Goal: Task Accomplishment & Management: Complete application form

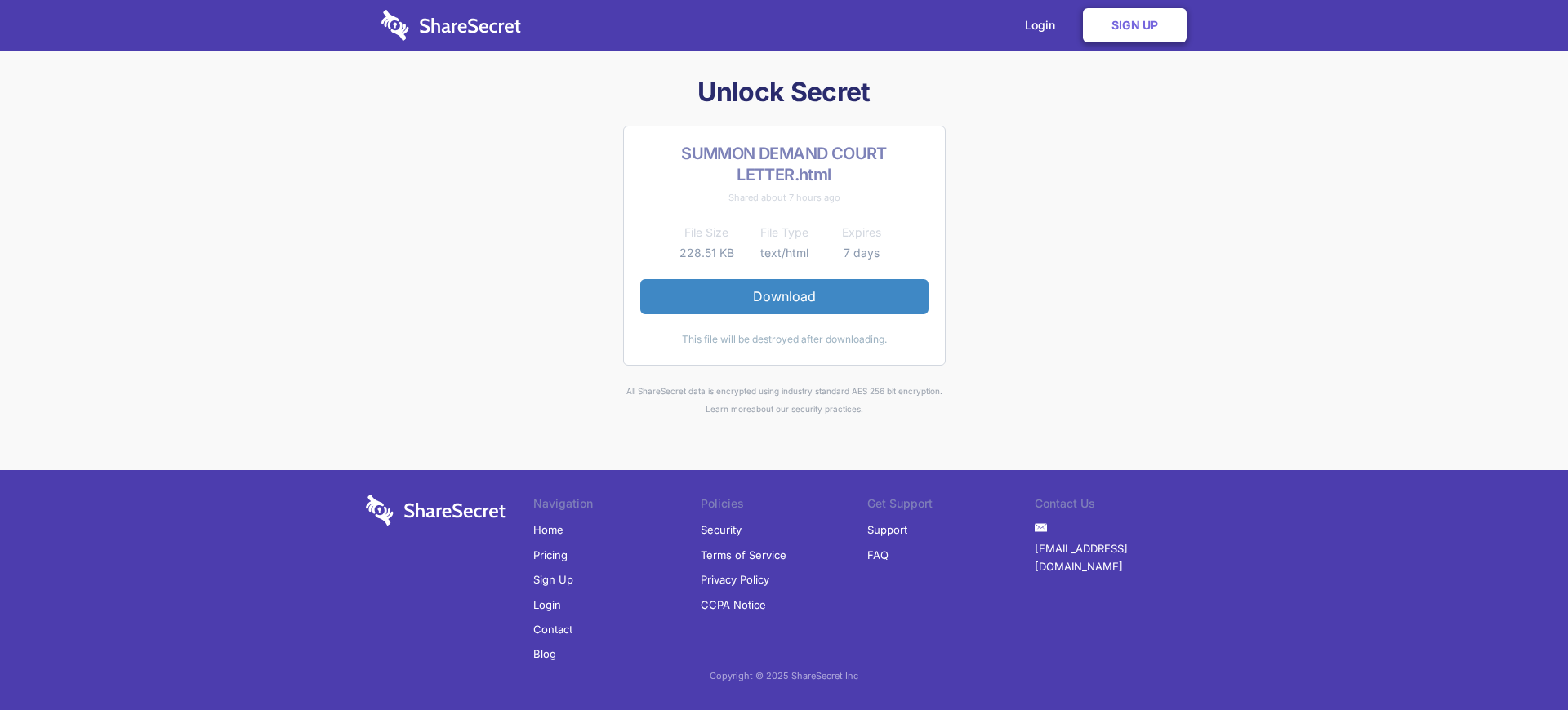
click at [553, 580] on link "Sign Up" at bounding box center [553, 580] width 40 height 25
click at [1043, 26] on link "Login" at bounding box center [1043, 25] width 71 height 50
click at [1134, 26] on link "Sign Up" at bounding box center [1134, 26] width 104 height 34
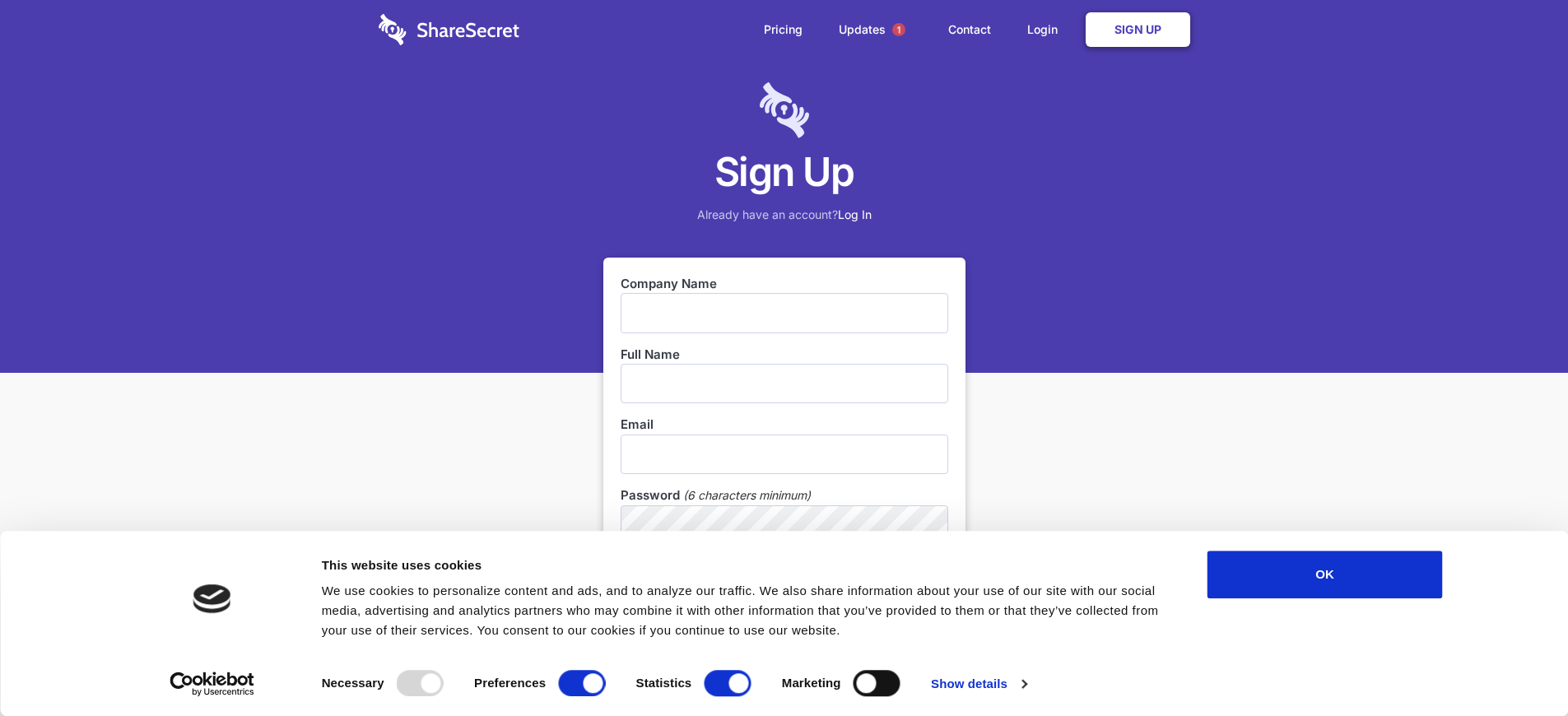
click at [1137, 30] on link "Sign Up" at bounding box center [1137, 30] width 105 height 35
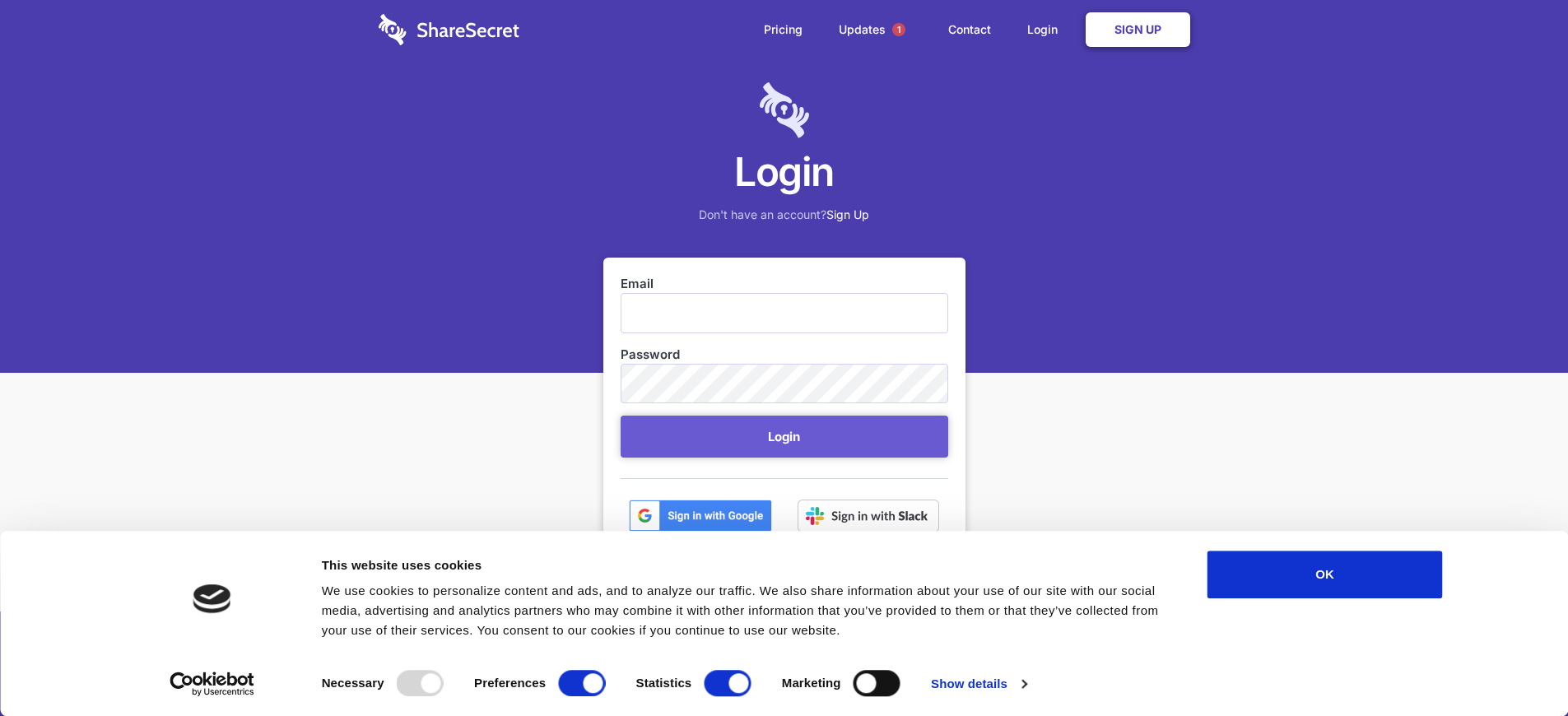
click at [1137, 30] on link "Sign Up" at bounding box center [1137, 30] width 105 height 35
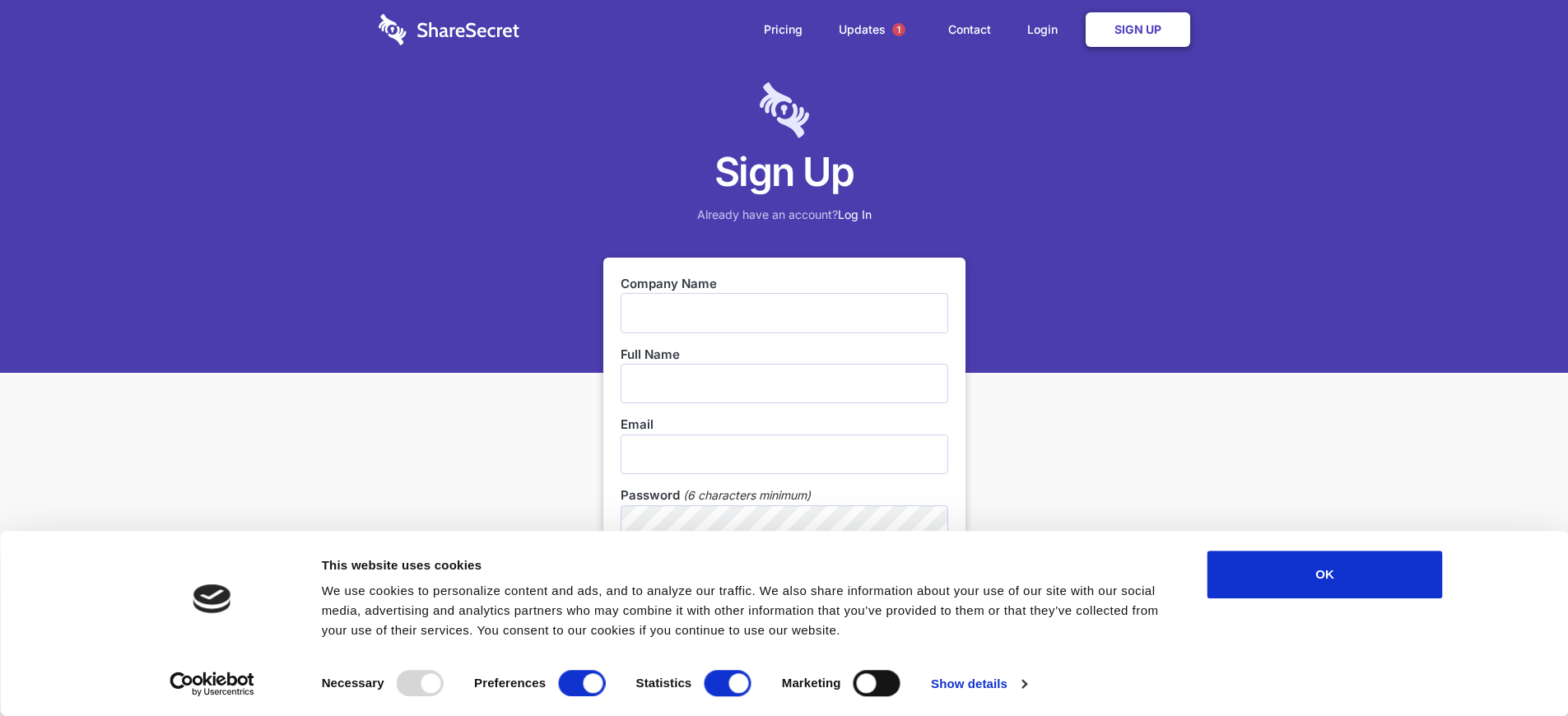
click at [1137, 30] on link "Sign Up" at bounding box center [1137, 30] width 105 height 35
